Goal: Task Accomplishment & Management: Complete application form

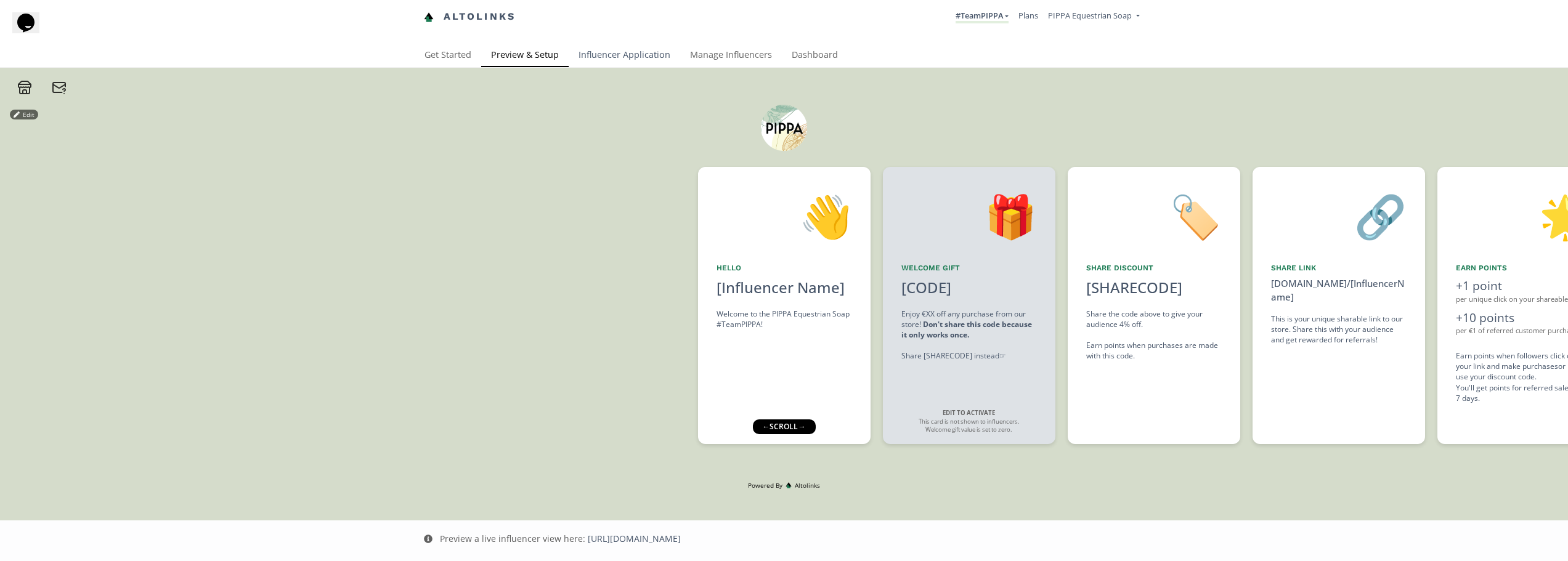
click at [626, 59] on link "Influencer Application" at bounding box center [624, 55] width 111 height 24
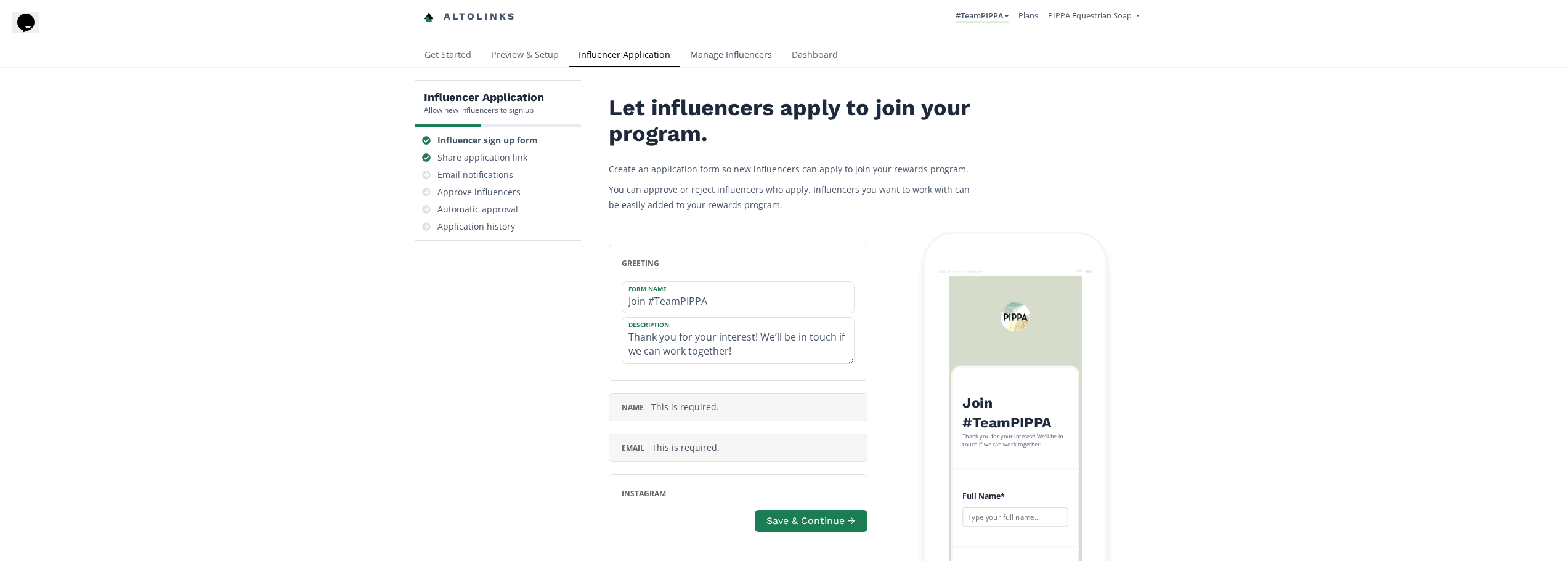
click at [751, 54] on link "Manage Influencers" at bounding box center [730, 55] width 101 height 24
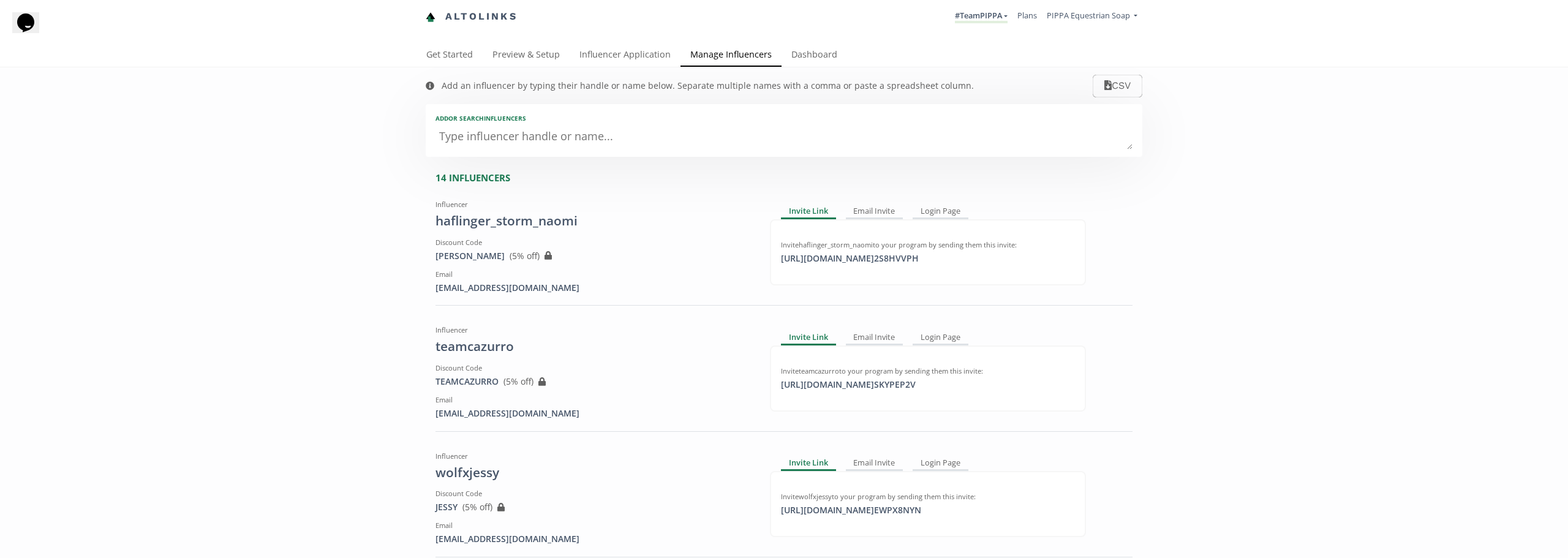
click at [579, 132] on textarea at bounding box center [784, 137] width 697 height 24
paste textarea "https://www.instagram.com/robincooijmans/"
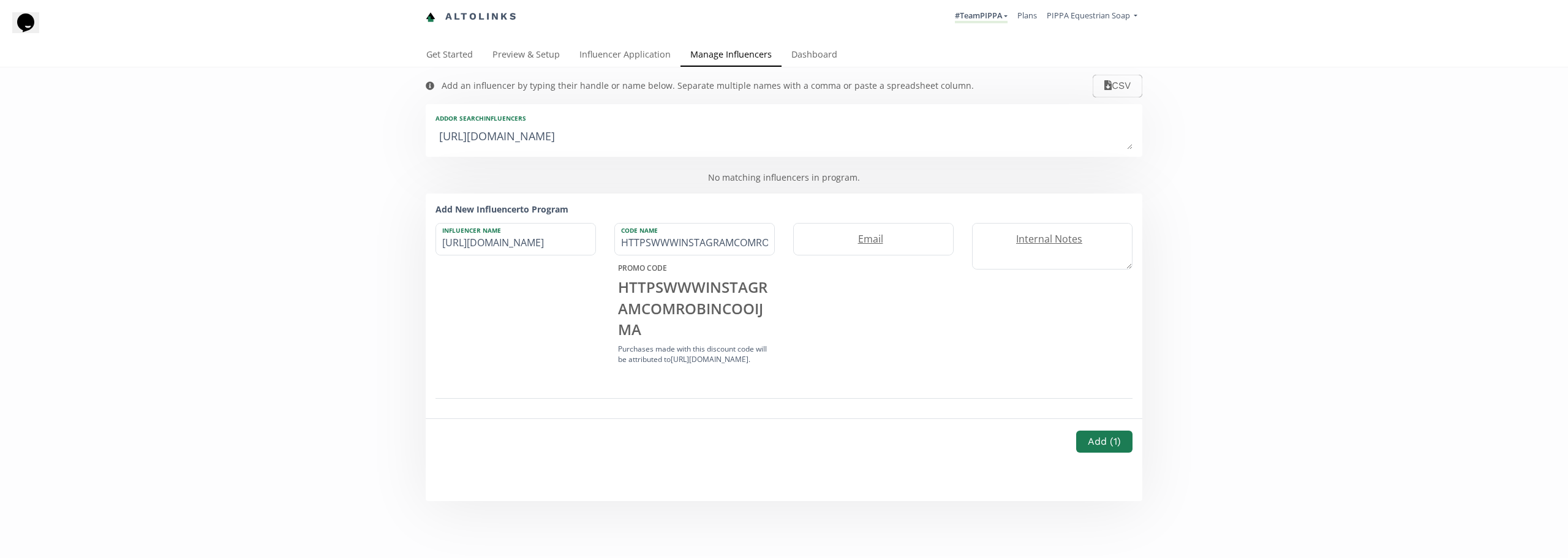
click at [581, 141] on textarea "https://www.instagram.com/robincooijmans/" at bounding box center [784, 137] width 697 height 24
drag, startPoint x: 580, startPoint y: 136, endPoint x: 340, endPoint y: 137, distance: 240.0
click at [340, 137] on div "Add an influencer by typing their handle or name below. Separate multiple names…" at bounding box center [784, 284] width 1568 height 434
type textarea "robincooijmans/"
type input "robincooijmans/"
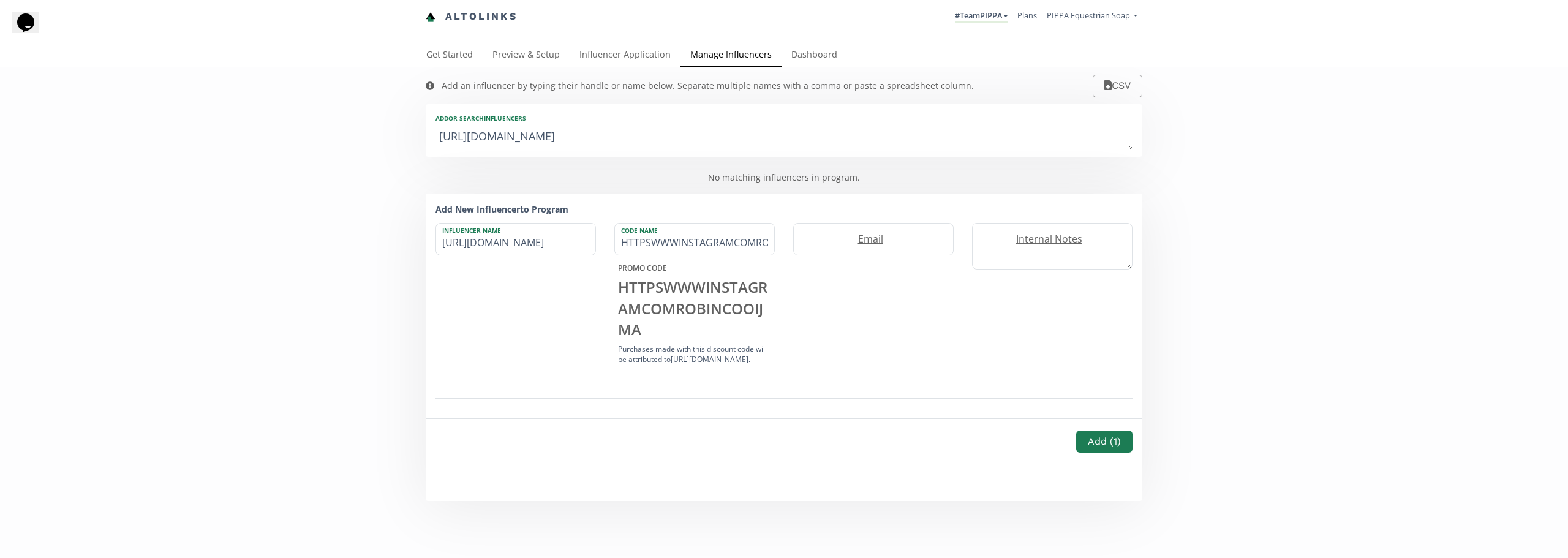
type input "ROBINCOOIJMANS"
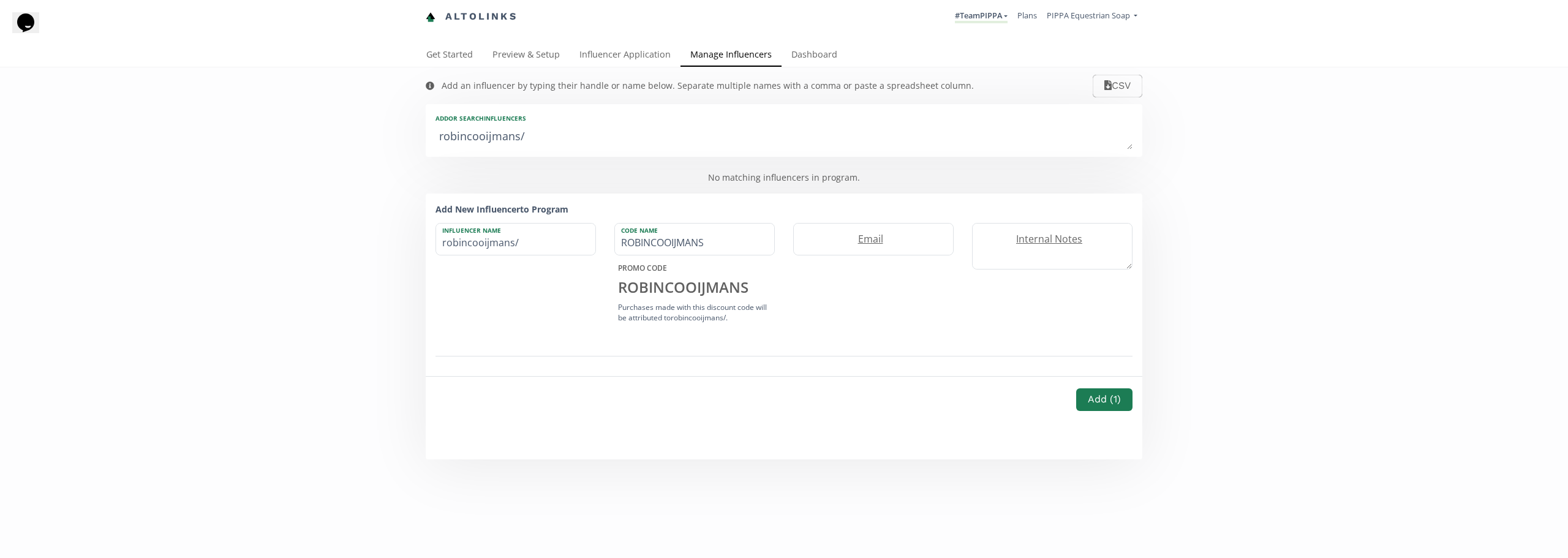
click at [560, 132] on textarea "robincooijmans/" at bounding box center [784, 137] width 697 height 24
type textarea "robincooijmans"
type input "robincooijmans"
type textarea "robincooijmans"
drag, startPoint x: 655, startPoint y: 243, endPoint x: 776, endPoint y: 244, distance: 121.0
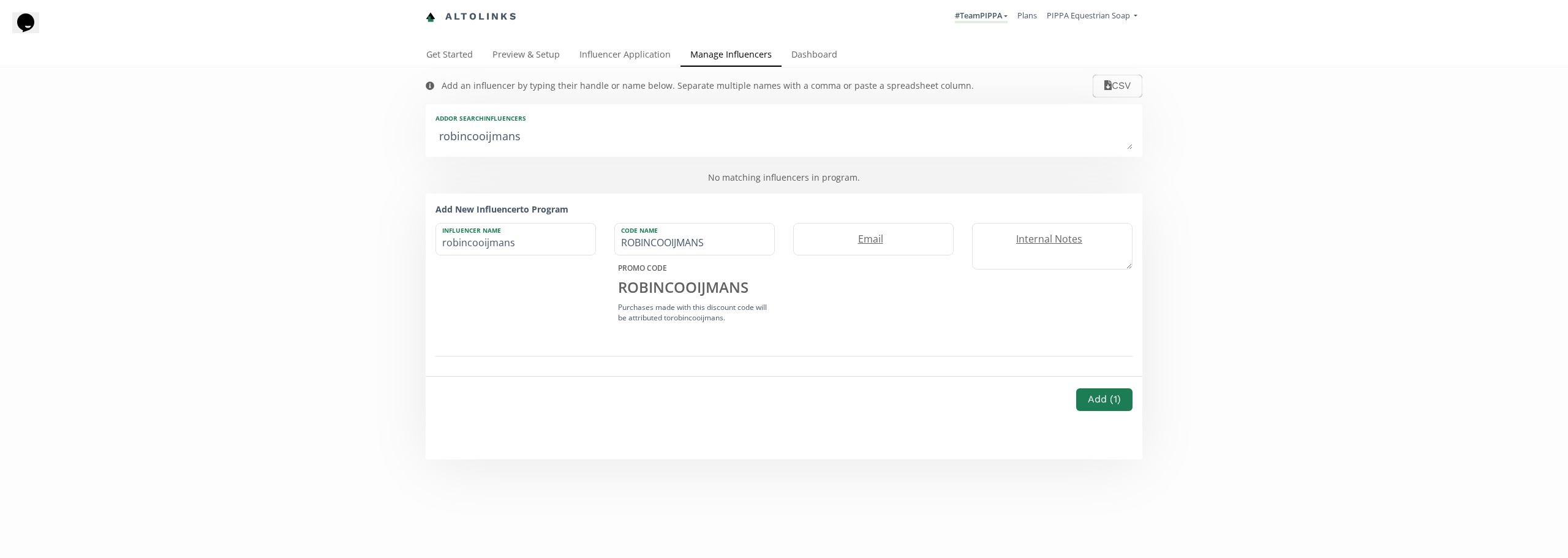
click at [776, 242] on div "Code Name ROBINCOOIJMANS PROMO CODE ROBINCOOIJMANS Purchases made with this dis…" at bounding box center [694, 275] width 179 height 103
type input "[PERSON_NAME]"
drag, startPoint x: 894, startPoint y: 244, endPoint x: 898, endPoint y: 252, distance: 8.9
click at [894, 243] on label "Email" at bounding box center [867, 239] width 147 height 14
paste input "[PERSON_NAME][EMAIL_ADDRESS][DOMAIN_NAME]"
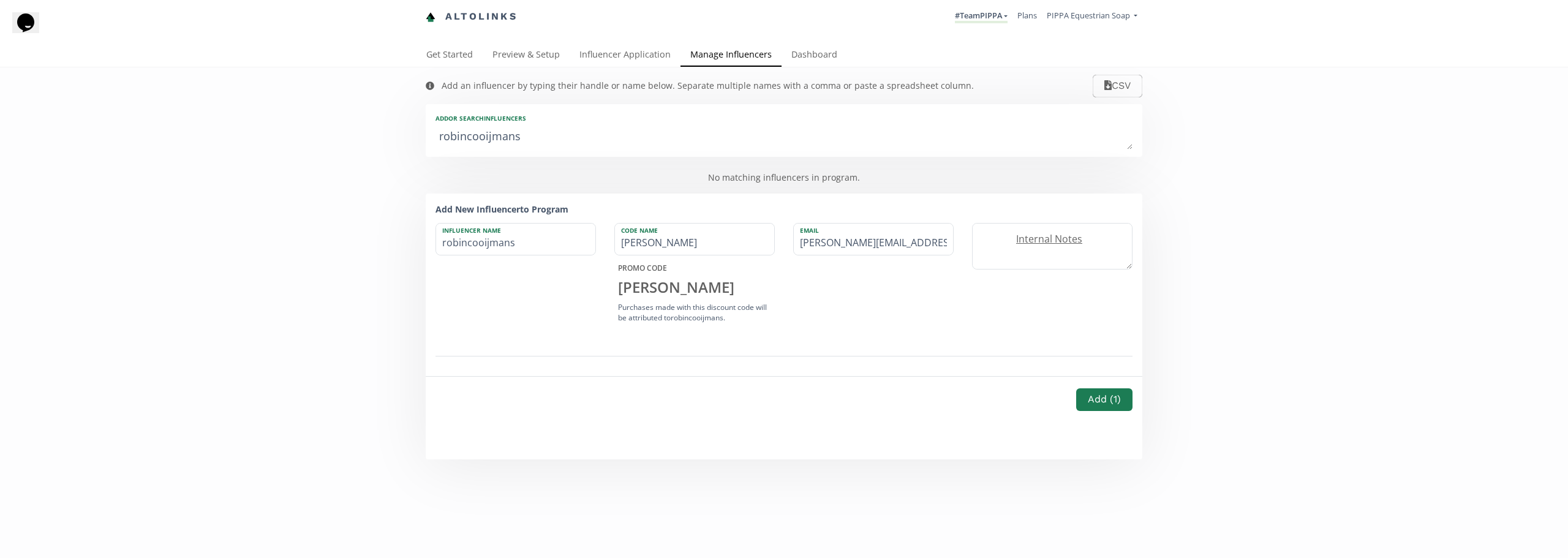
type input "[PERSON_NAME][EMAIL_ADDRESS][DOMAIN_NAME]"
click at [819, 317] on div "Email robin.cooijmans@gmail.com" at bounding box center [873, 275] width 179 height 103
click at [1102, 399] on button "Add ( 1 )" at bounding box center [1104, 399] width 57 height 22
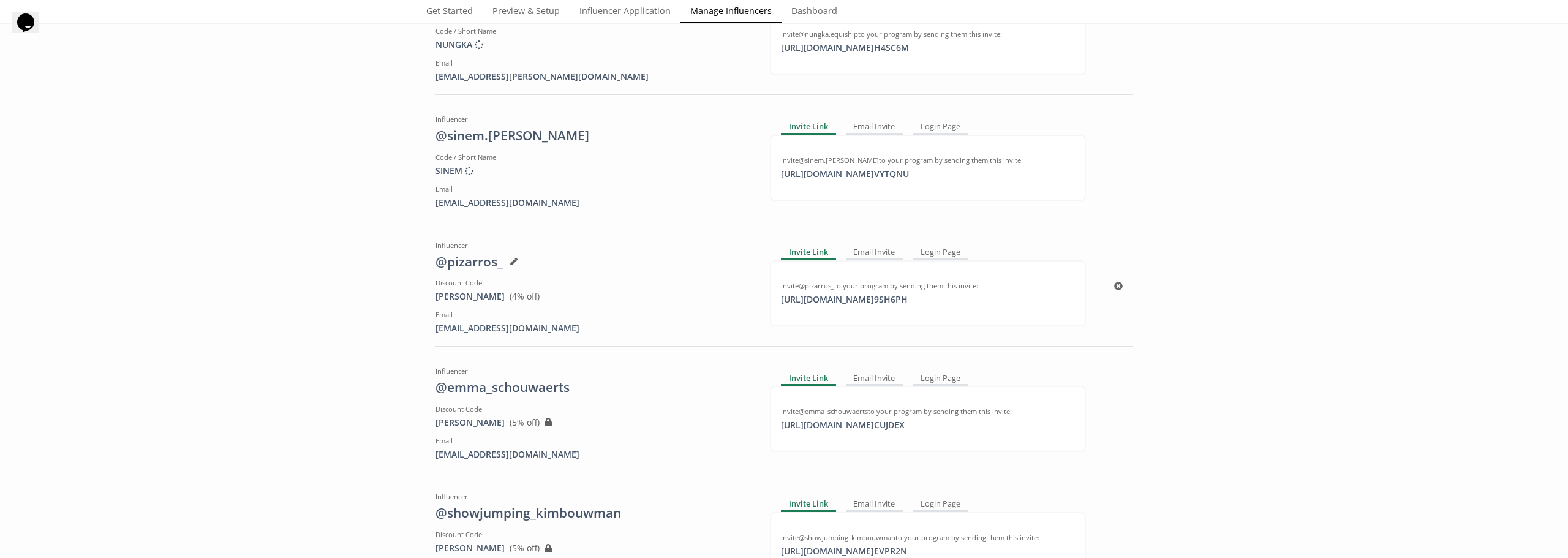
scroll to position [1164, 0]
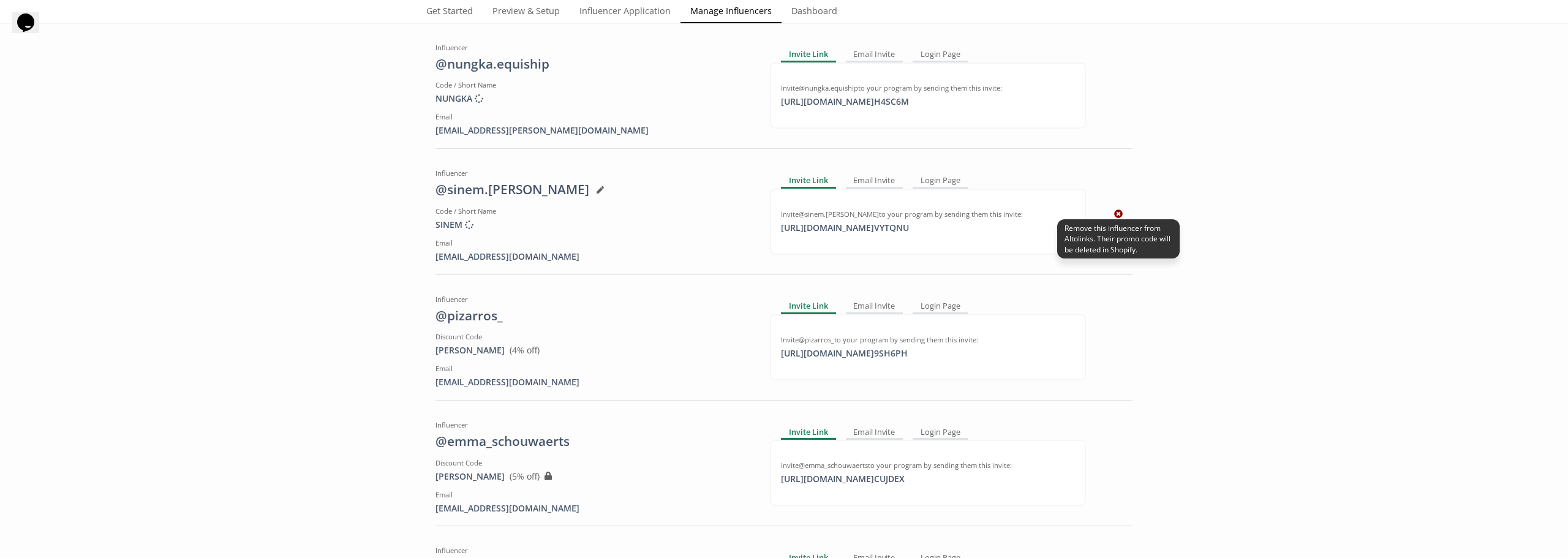
click at [1115, 213] on icon at bounding box center [1118, 214] width 8 height 8
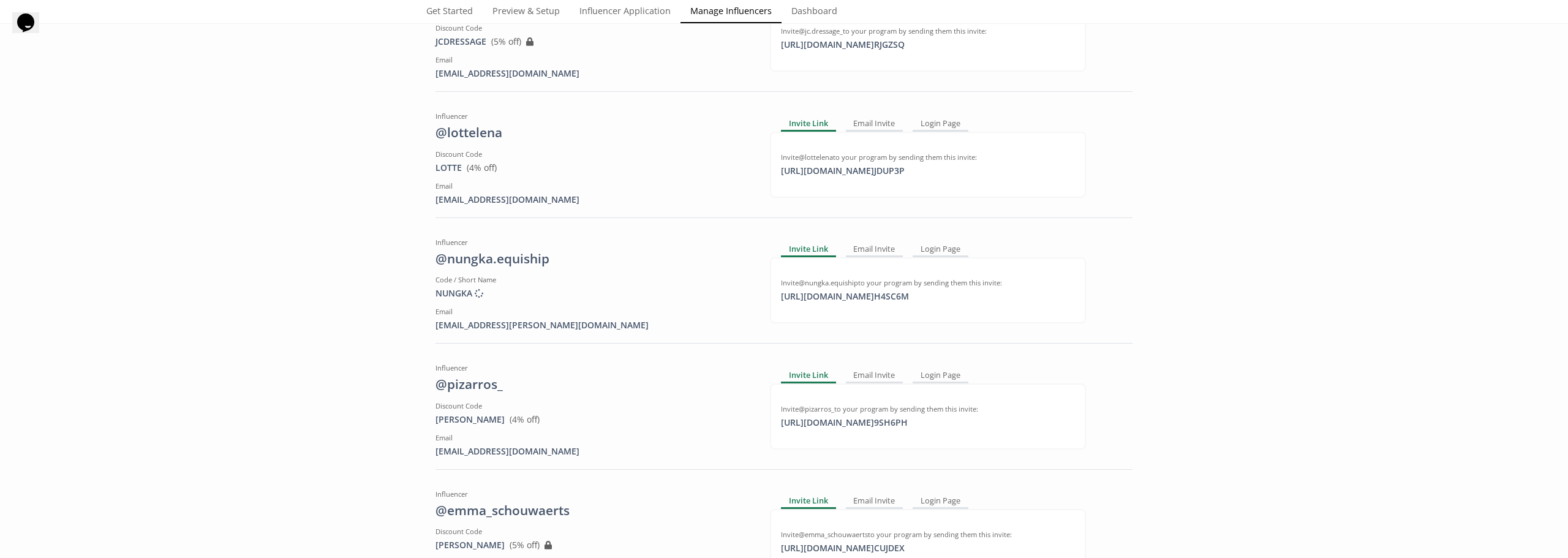
scroll to position [919, 0]
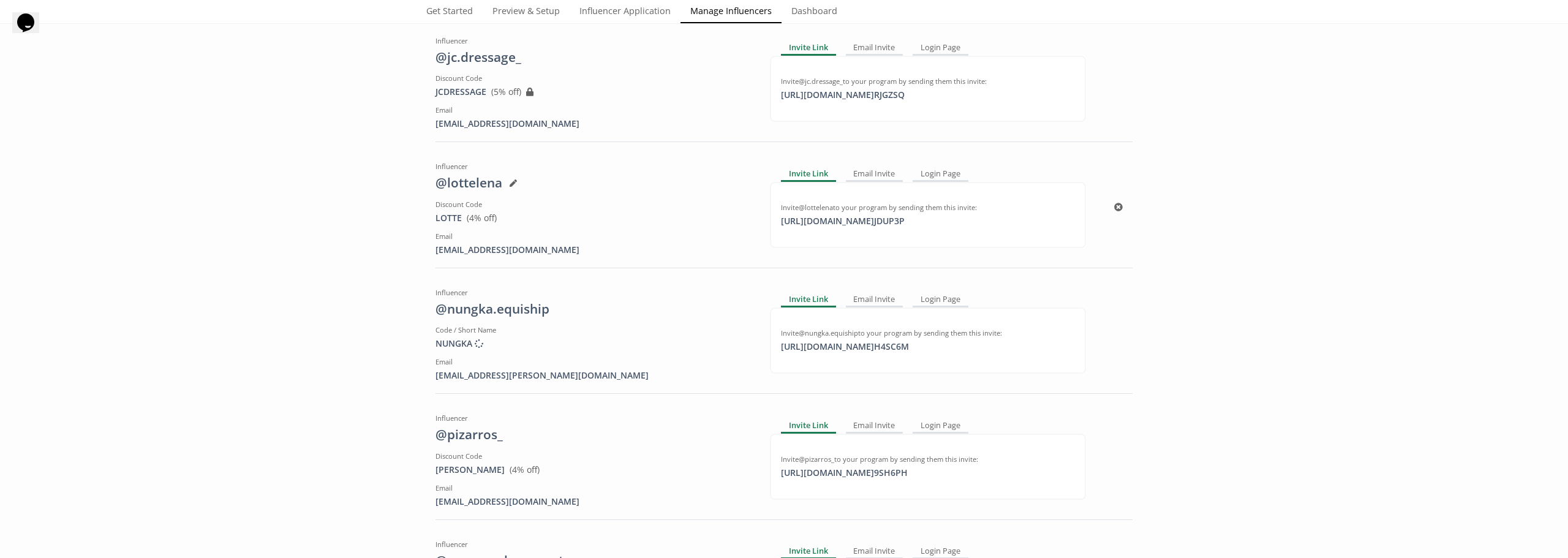
drag, startPoint x: 1118, startPoint y: 209, endPoint x: 828, endPoint y: 59, distance: 326.5
click at [1118, 207] on icon at bounding box center [1118, 207] width 8 height 8
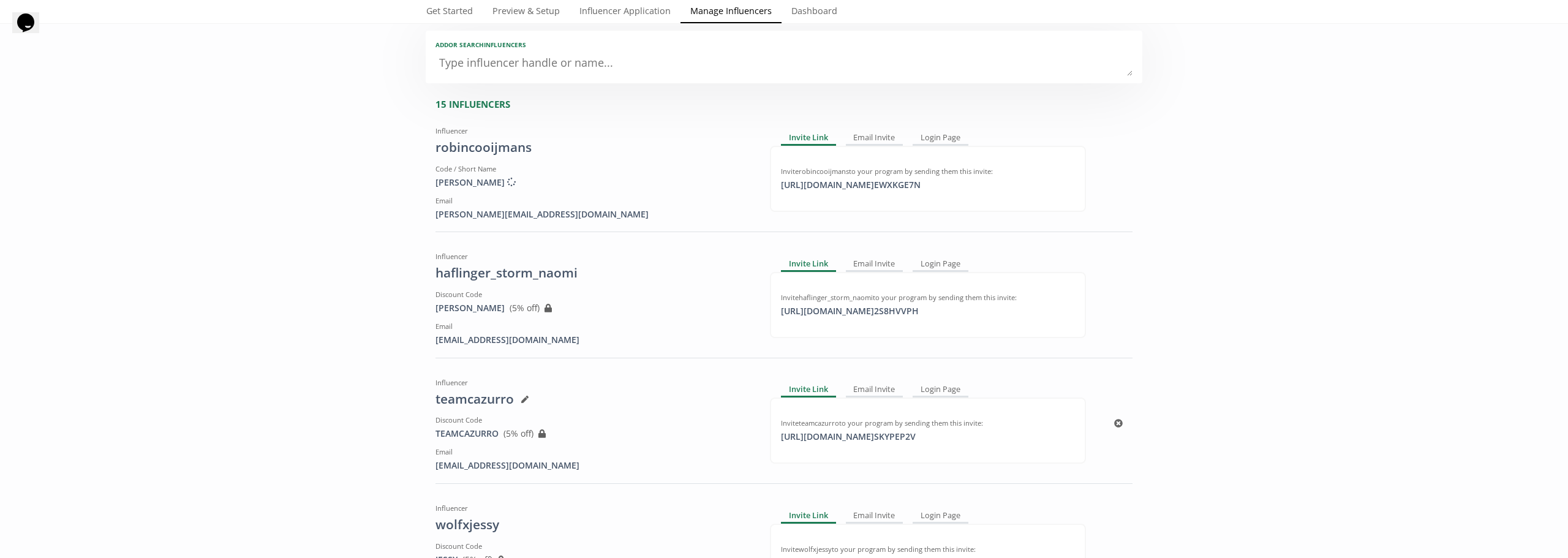
scroll to position [0, 0]
